Goal: Task Accomplishment & Management: Manage account settings

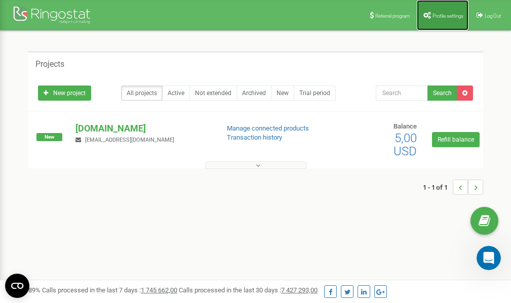
click at [442, 15] on span "Profile settings" at bounding box center [447, 16] width 31 height 6
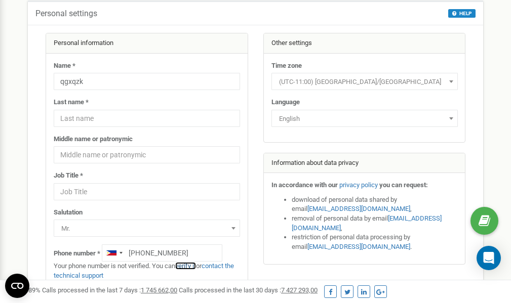
click at [191, 266] on link "verify it" at bounding box center [185, 266] width 21 height 8
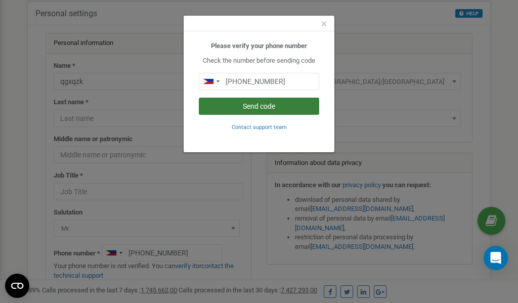
click at [247, 107] on button "Send code" at bounding box center [259, 106] width 120 height 17
